Goal: Task Accomplishment & Management: Complete application form

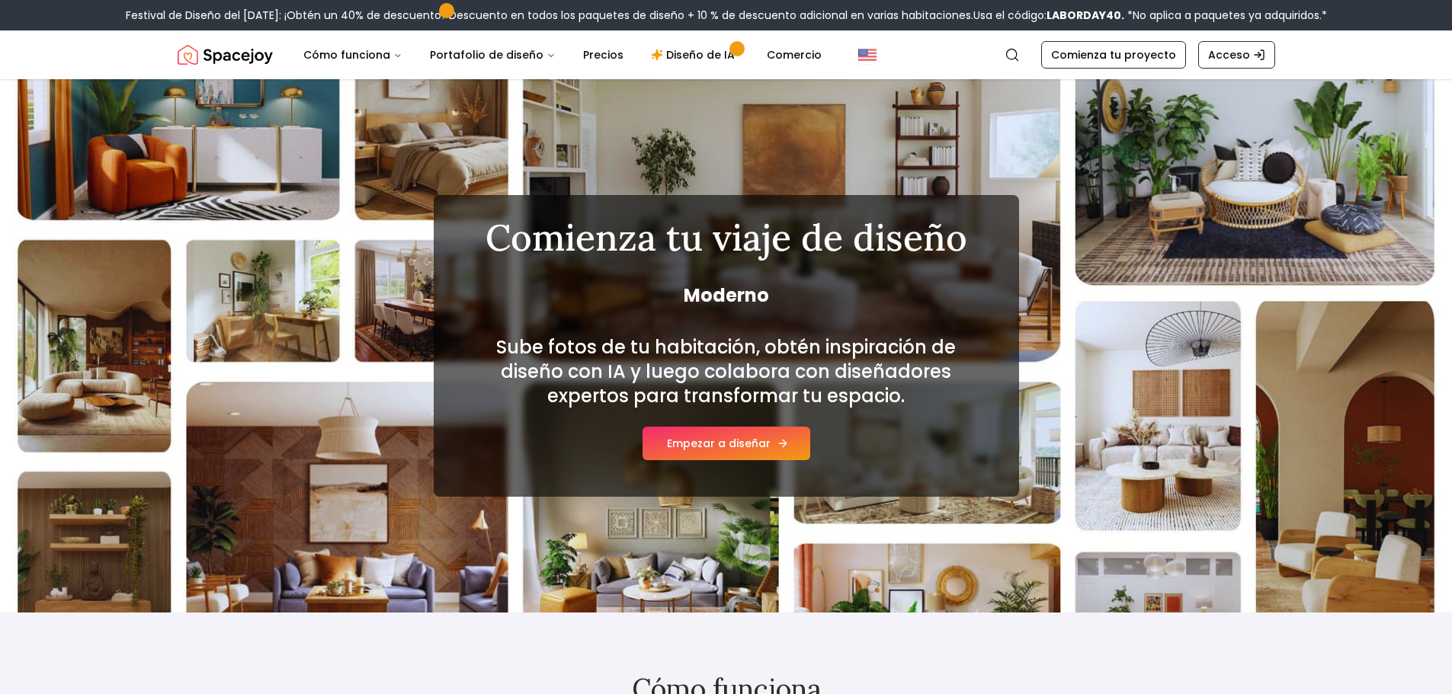
click at [735, 444] on font "Empezar a diseñar" at bounding box center [719, 443] width 104 height 15
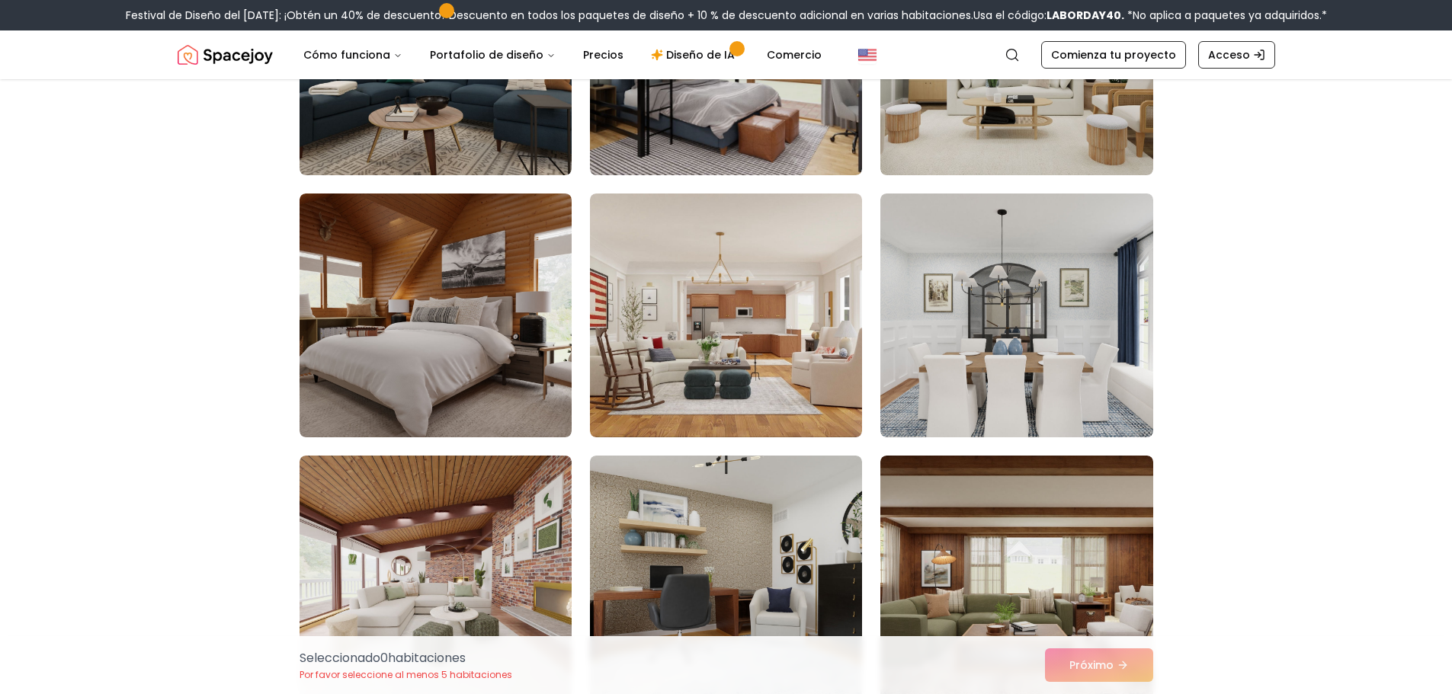
scroll to position [3630, 0]
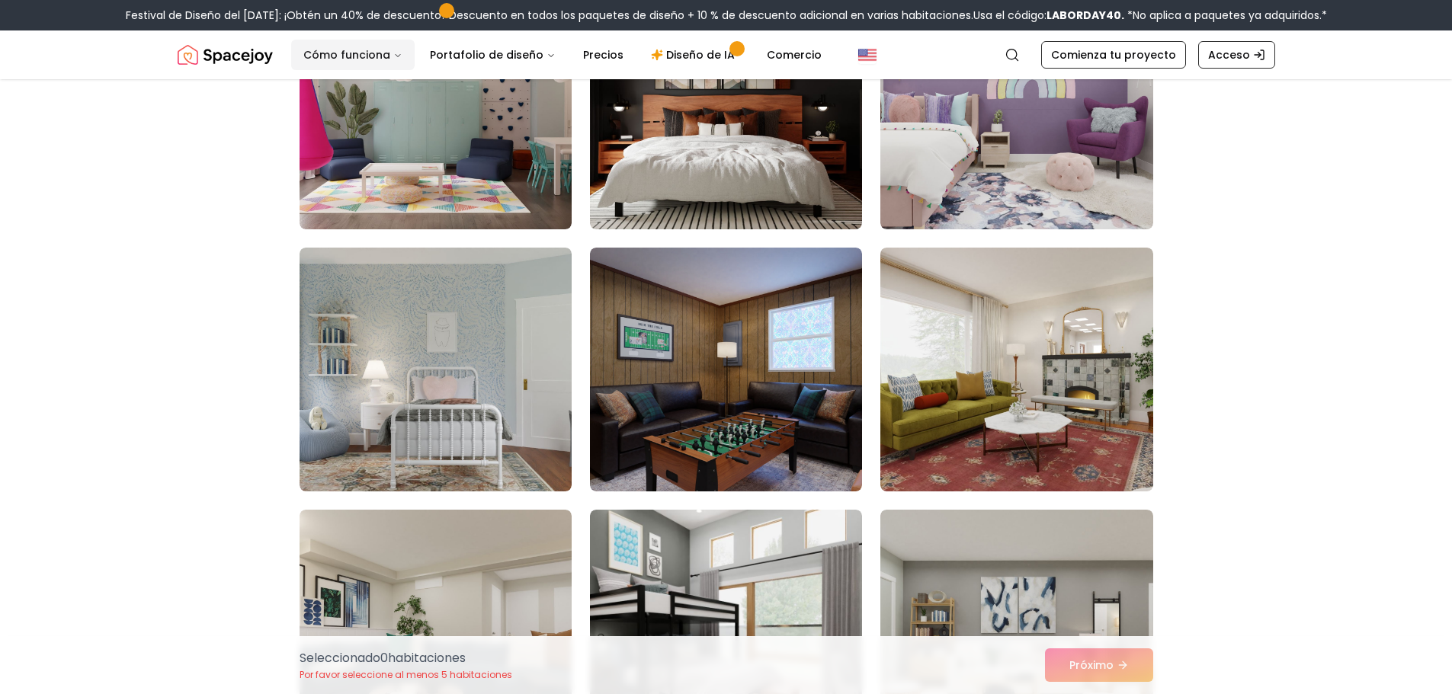
click at [362, 56] on font "Cómo funciona" at bounding box center [346, 54] width 87 height 15
click at [347, 62] on button "Cómo funciona" at bounding box center [352, 55] width 123 height 30
click at [347, 62] on font "Cómo funciona" at bounding box center [346, 54] width 87 height 15
click at [1068, 57] on font "Comienza tu proyecto" at bounding box center [1113, 54] width 125 height 15
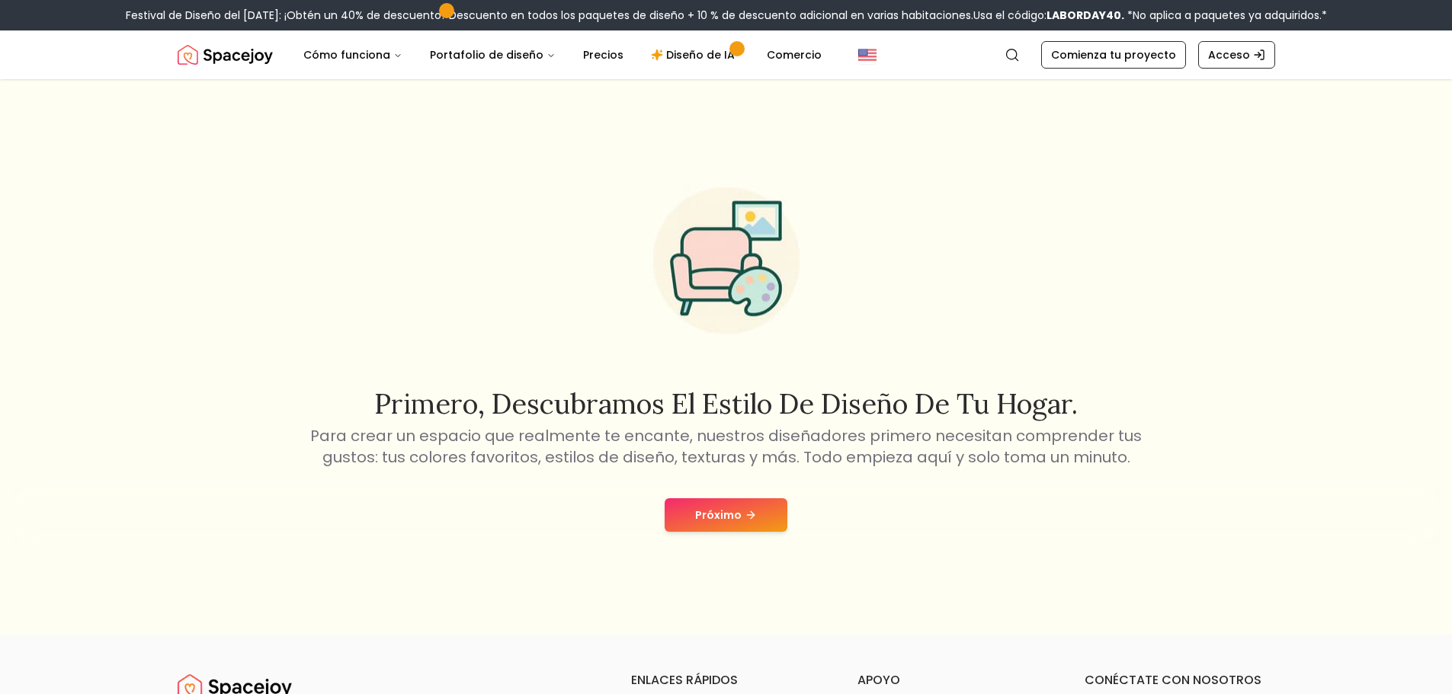
click at [716, 519] on font "Próximo" at bounding box center [718, 515] width 46 height 15
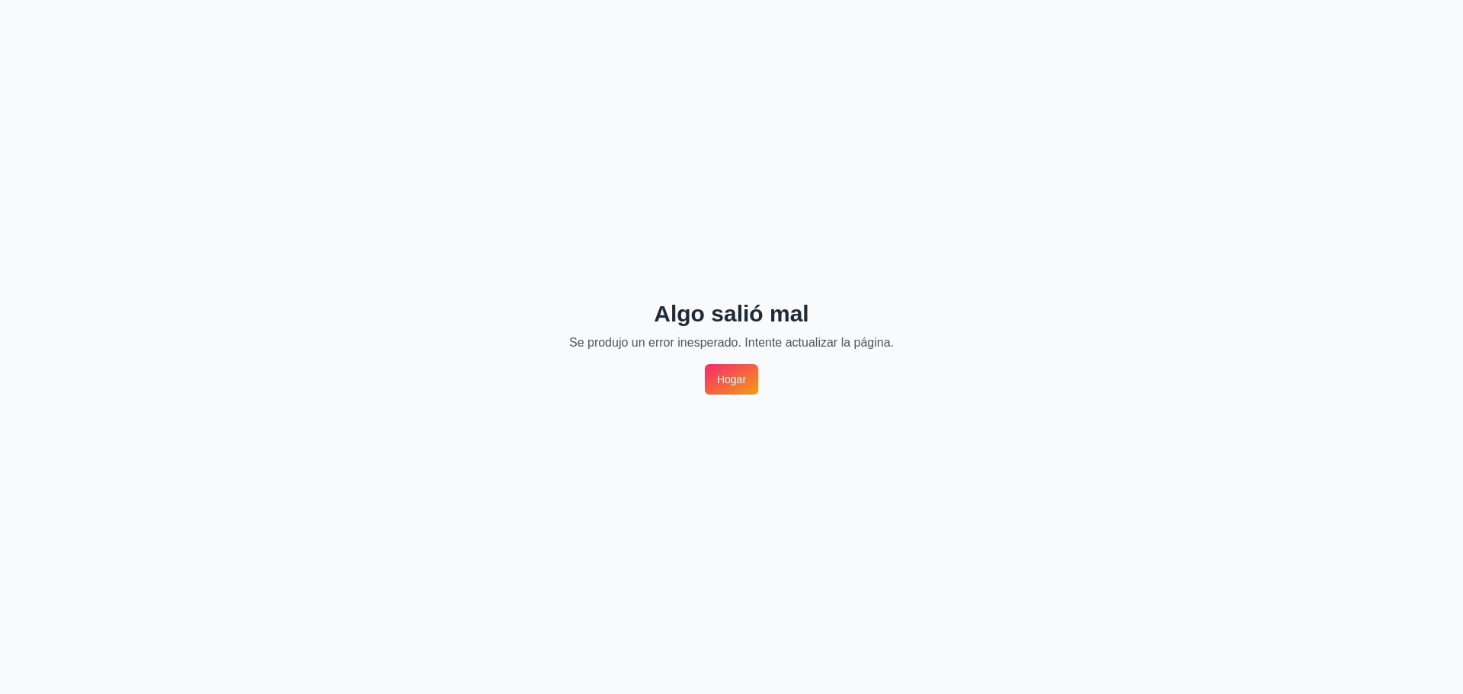
click at [728, 383] on font "Hogar" at bounding box center [731, 379] width 29 height 12
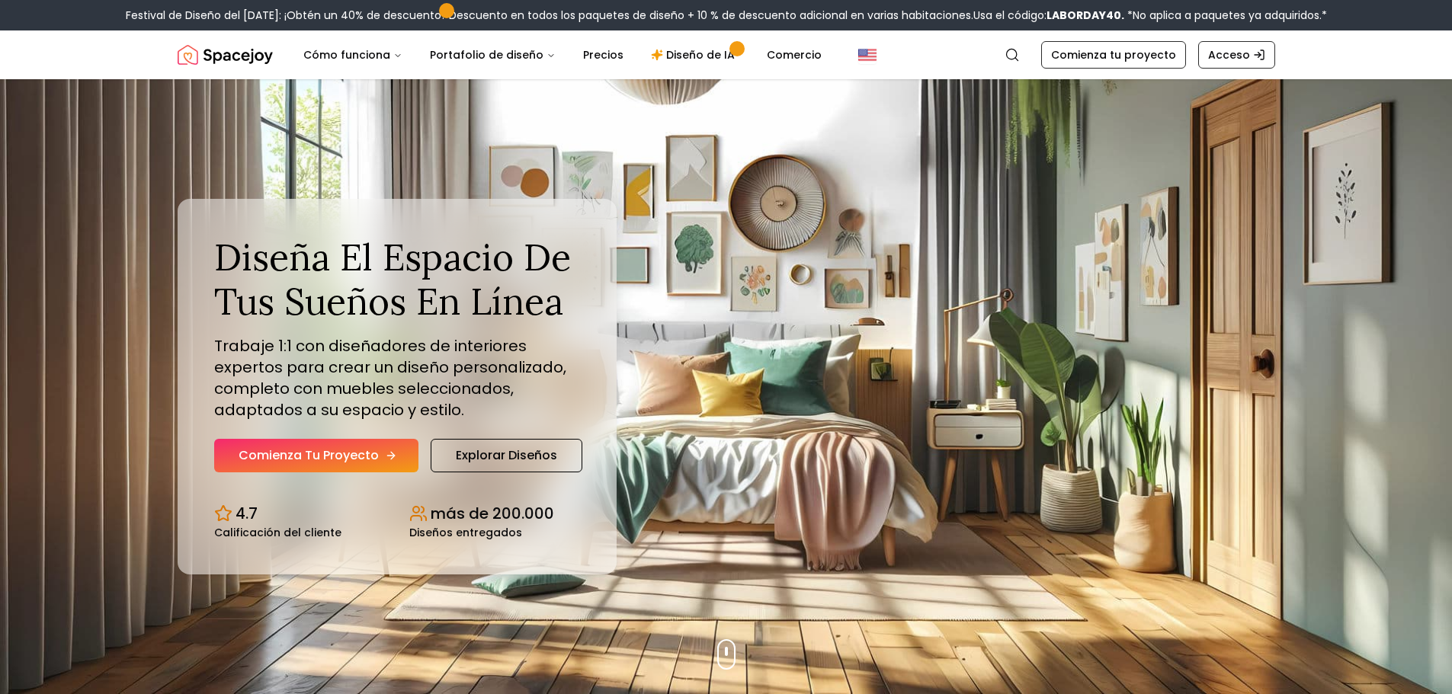
click at [397, 461] on link "Comienza tu proyecto" at bounding box center [316, 456] width 204 height 34
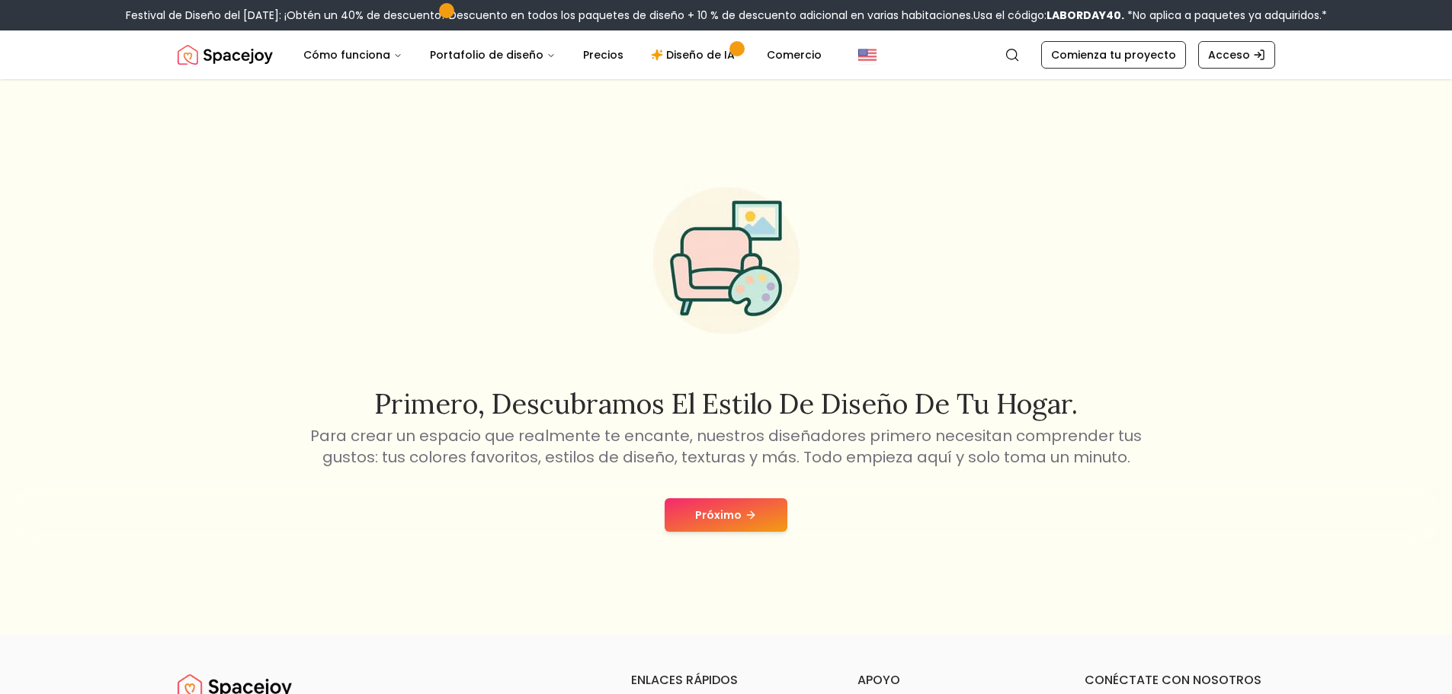
click at [685, 535] on div "Próximo" at bounding box center [725, 515] width 1427 height 58
click at [695, 522] on button "Próximo" at bounding box center [725, 515] width 123 height 34
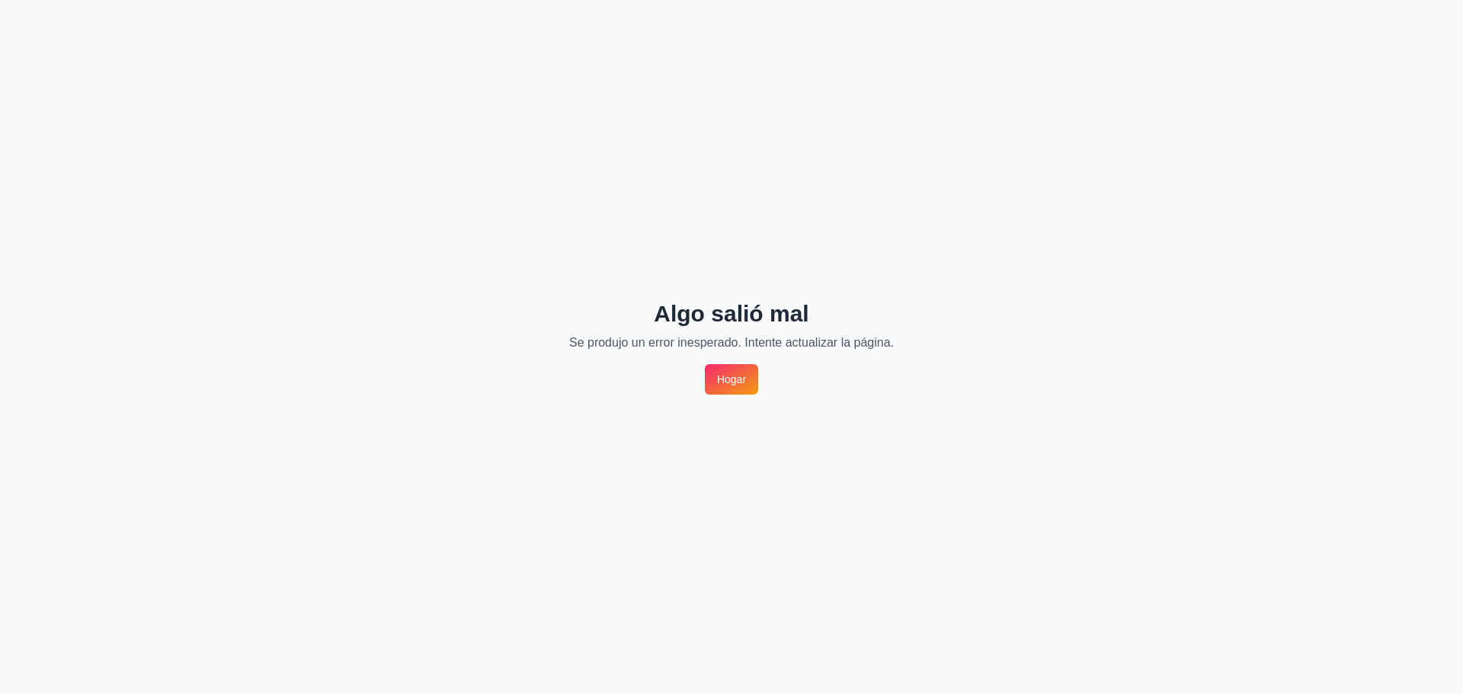
click at [736, 381] on font "Hogar" at bounding box center [731, 379] width 29 height 12
